Goal: Transaction & Acquisition: Obtain resource

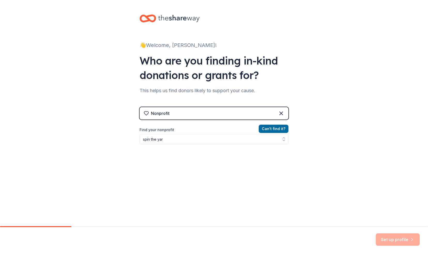
type input "spin the yard"
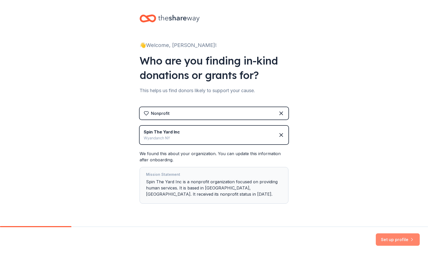
click at [383, 237] on button "Set up profile" at bounding box center [398, 240] width 44 height 12
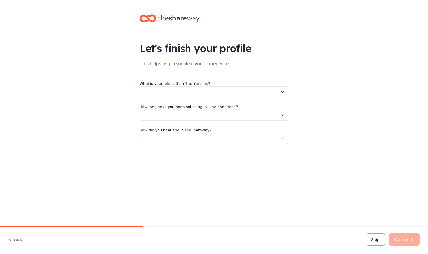
click at [201, 93] on button "button" at bounding box center [214, 92] width 149 height 11
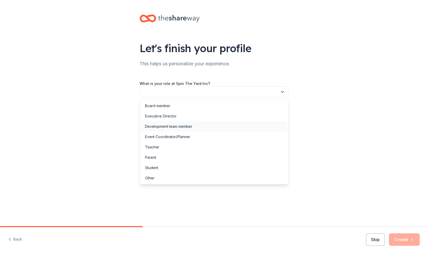
click at [176, 127] on div "Development team member" at bounding box center [168, 127] width 47 height 6
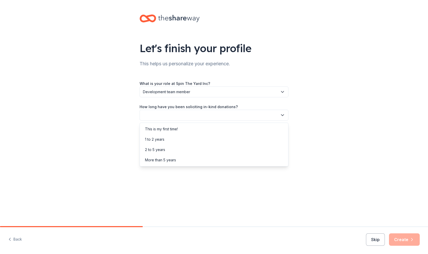
click at [191, 116] on button "button" at bounding box center [214, 115] width 149 height 11
click at [157, 162] on div "More than 5 years" at bounding box center [160, 160] width 31 height 6
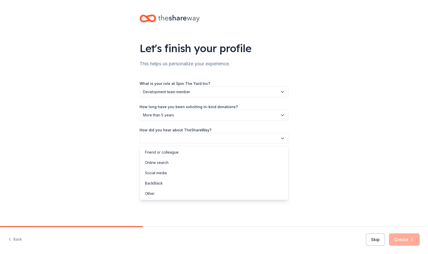
click at [197, 141] on button "button" at bounding box center [214, 138] width 149 height 11
click at [164, 165] on div "Online search" at bounding box center [157, 163] width 24 height 6
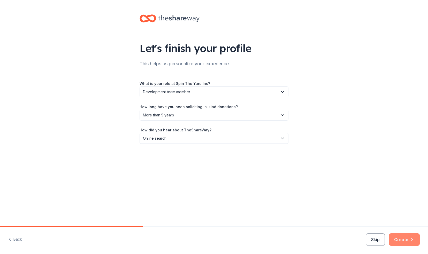
click at [399, 239] on button "Create" at bounding box center [404, 240] width 31 height 12
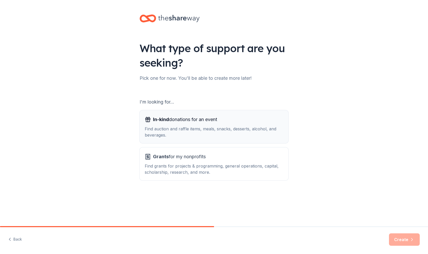
click at [185, 120] on span "In-kind donations for an event" at bounding box center [185, 120] width 64 height 8
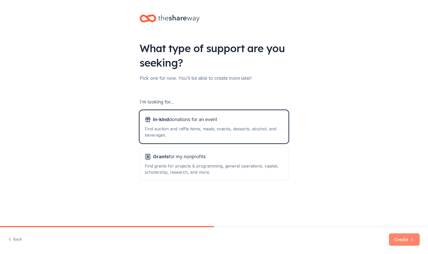
click at [407, 242] on button "Create" at bounding box center [404, 240] width 31 height 12
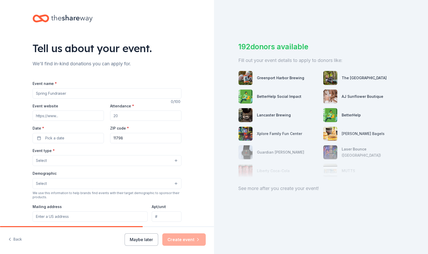
click at [158, 95] on input "Event name *" at bounding box center [107, 93] width 149 height 10
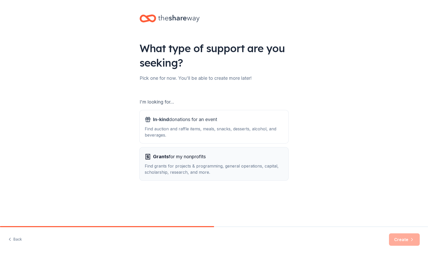
click at [178, 165] on div "Find grants for projects & programming, general operations, capital, scholarshi…" at bounding box center [214, 169] width 139 height 12
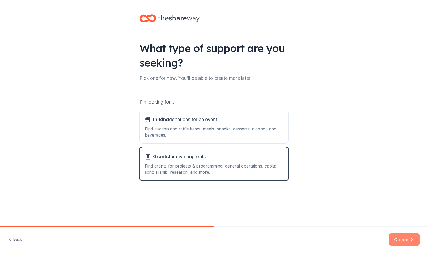
click at [398, 241] on button "Create" at bounding box center [404, 240] width 31 height 12
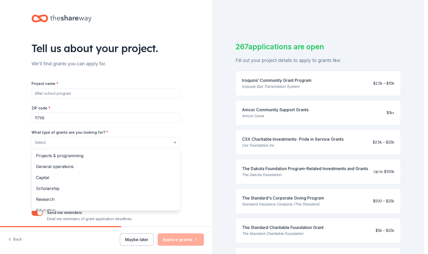
click at [129, 144] on button "Select" at bounding box center [106, 142] width 149 height 11
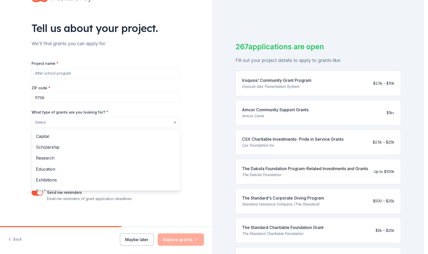
scroll to position [21, 0]
click at [42, 168] on span "Education" at bounding box center [106, 169] width 140 height 7
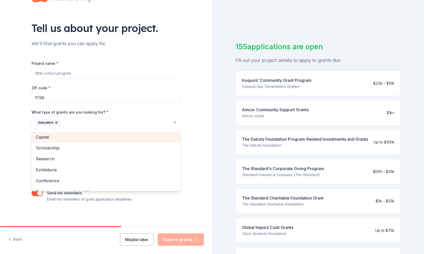
click at [51, 136] on span "Capital" at bounding box center [106, 137] width 140 height 7
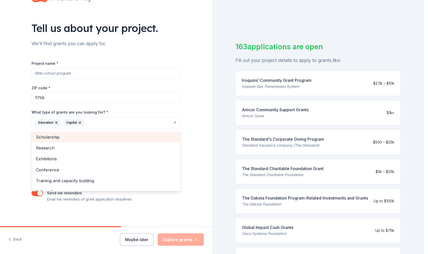
click at [66, 134] on span "Scholarship" at bounding box center [106, 137] width 140 height 7
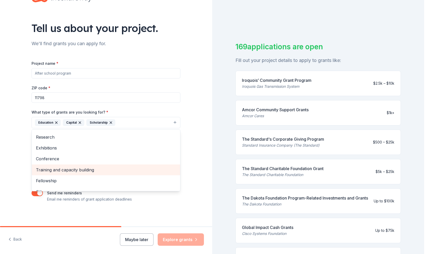
click at [54, 170] on span "Training and capacity building" at bounding box center [106, 170] width 140 height 7
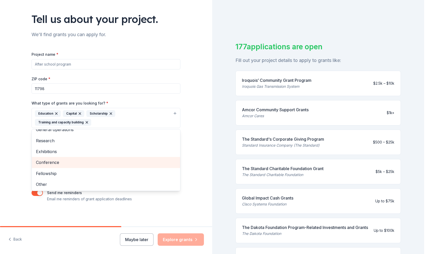
scroll to position [0, 0]
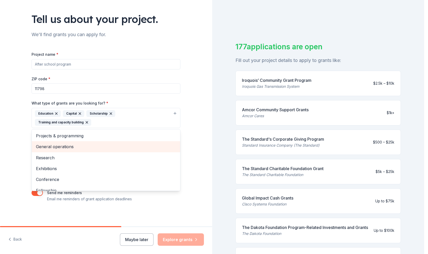
click at [80, 144] on span "General operations" at bounding box center [106, 146] width 140 height 7
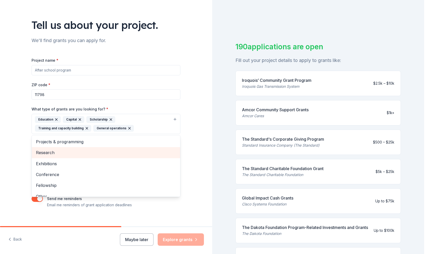
scroll to position [23, 0]
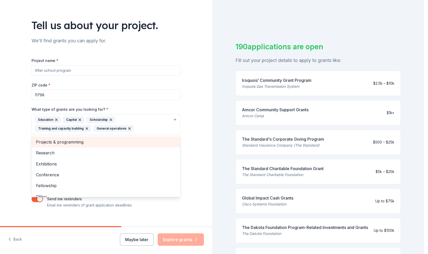
click at [72, 143] on span "Projects & programming" at bounding box center [106, 142] width 140 height 7
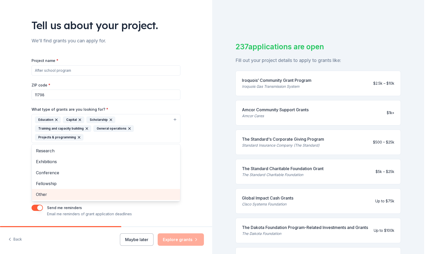
click at [101, 197] on span "Other" at bounding box center [106, 194] width 140 height 7
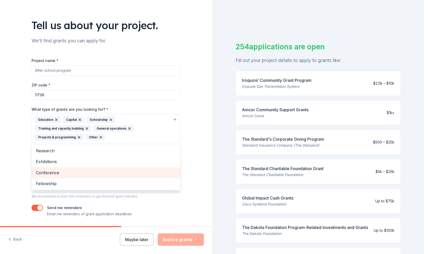
click at [103, 172] on span "Conference" at bounding box center [106, 173] width 140 height 7
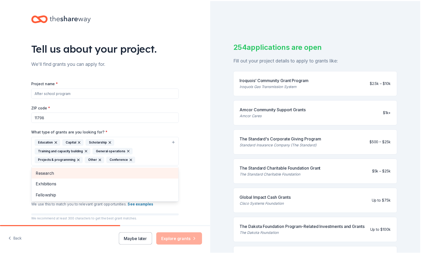
scroll to position [38, 0]
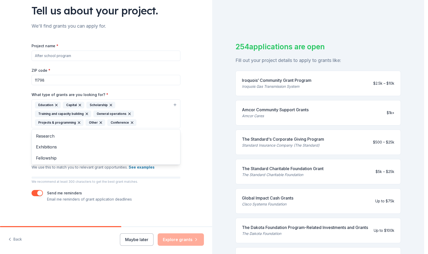
click at [198, 157] on div "Tell us about your project. We'll find grants you can apply for. Project name *…" at bounding box center [106, 94] width 212 height 265
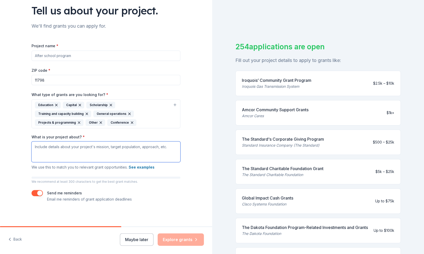
paste textarea "Spin the Yard empowers youth and families in [GEOGRAPHIC_DATA] through mentorsh…"
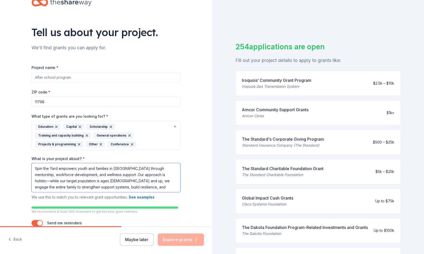
scroll to position [46, 0]
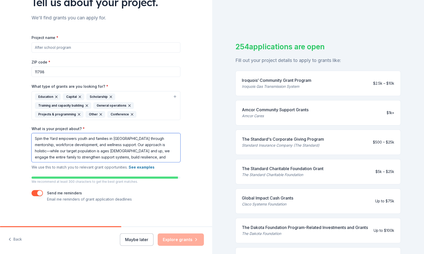
type textarea "Spin the Yard empowers youth and families in [GEOGRAPHIC_DATA] through mentorsh…"
click at [191, 240] on div "Maybe later Explore grants" at bounding box center [162, 240] width 84 height 12
click at [146, 226] on div at bounding box center [106, 226] width 212 height 1
click at [141, 239] on button "Maybe later" at bounding box center [137, 240] width 34 height 12
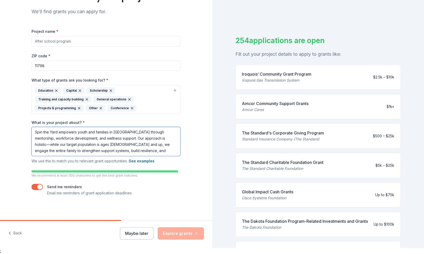
scroll to position [0, 0]
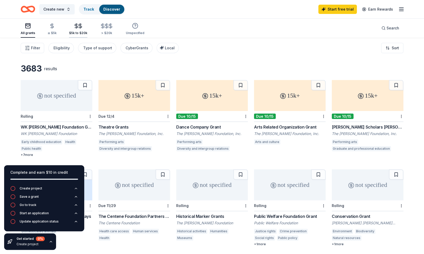
click at [74, 28] on icon "button" at bounding box center [76, 26] width 6 height 6
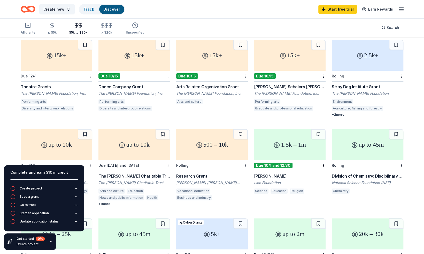
scroll to position [41, 0]
click at [282, 138] on div "1.5k – 1m" at bounding box center [290, 144] width 72 height 31
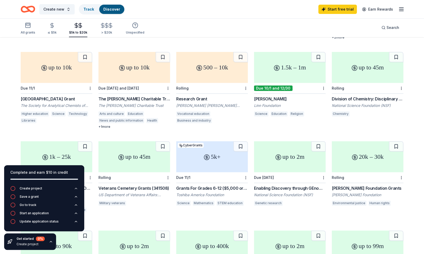
scroll to position [119, 0]
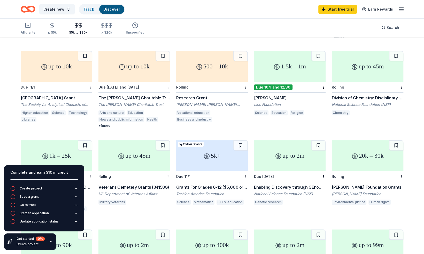
click at [211, 170] on div "5k+" at bounding box center [212, 155] width 72 height 31
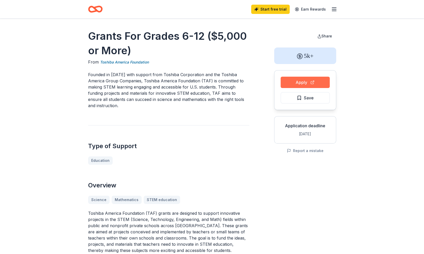
click at [298, 80] on button "Apply" at bounding box center [305, 82] width 49 height 11
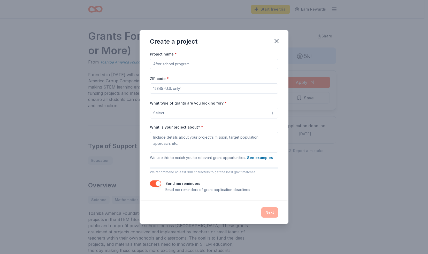
click at [180, 91] on input "ZIP code *" at bounding box center [214, 88] width 128 height 10
type input "11798"
click at [208, 111] on button "Select" at bounding box center [214, 113] width 128 height 11
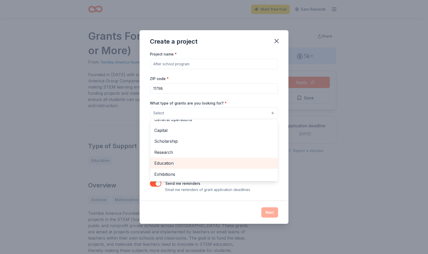
scroll to position [18, 0]
click at [183, 165] on span "Education" at bounding box center [213, 163] width 119 height 7
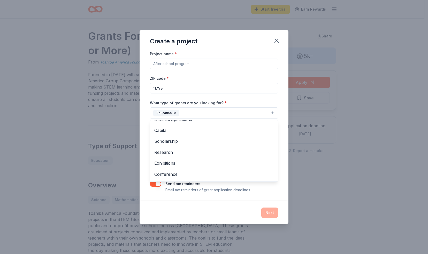
click at [275, 40] on div "Create a project Project name * ZIP code * 11798 What type of grants are you lo…" at bounding box center [214, 127] width 149 height 194
